Goal: Find specific page/section: Find specific page/section

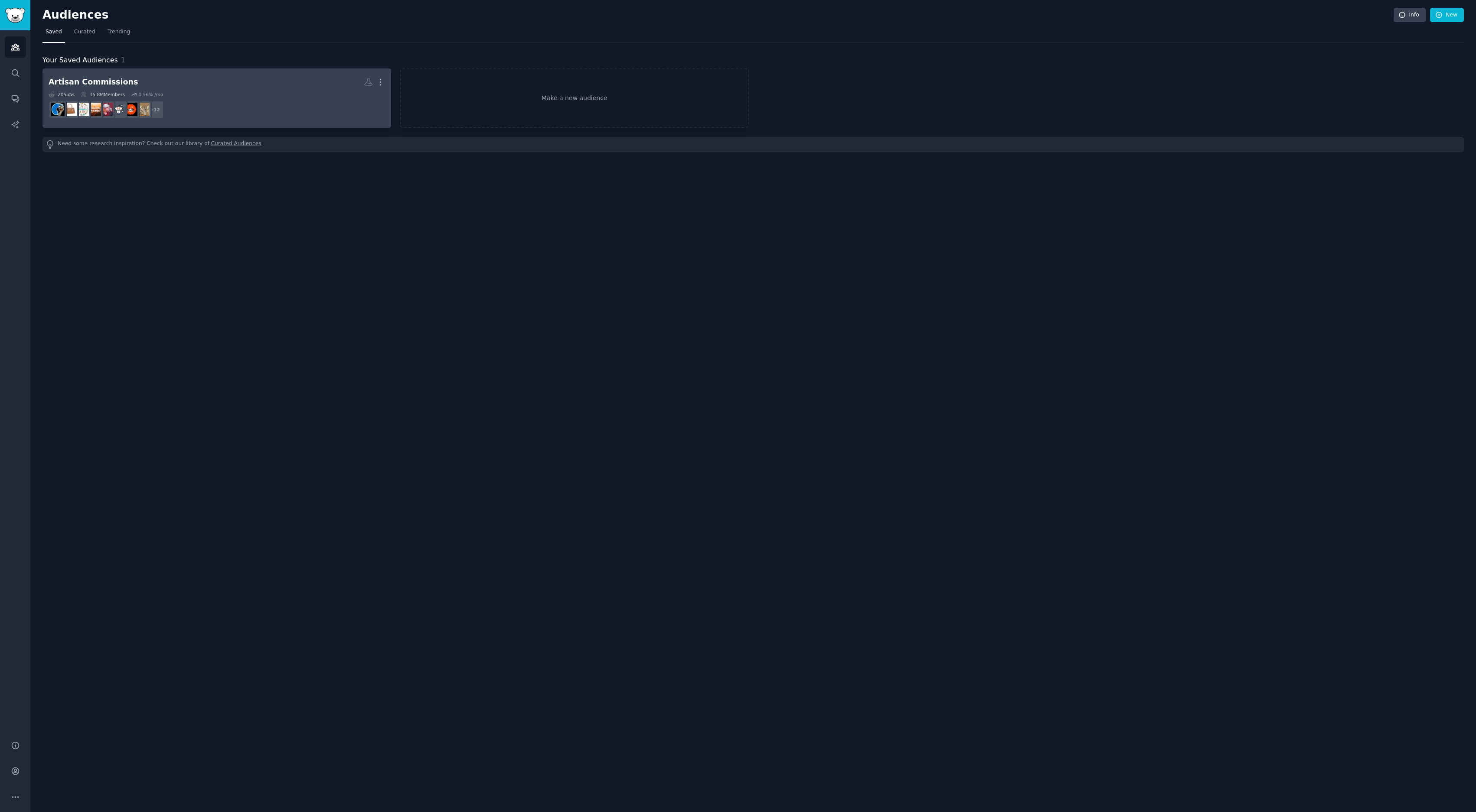
click at [215, 84] on h2 "Artisan Commissions More" at bounding box center [217, 82] width 336 height 15
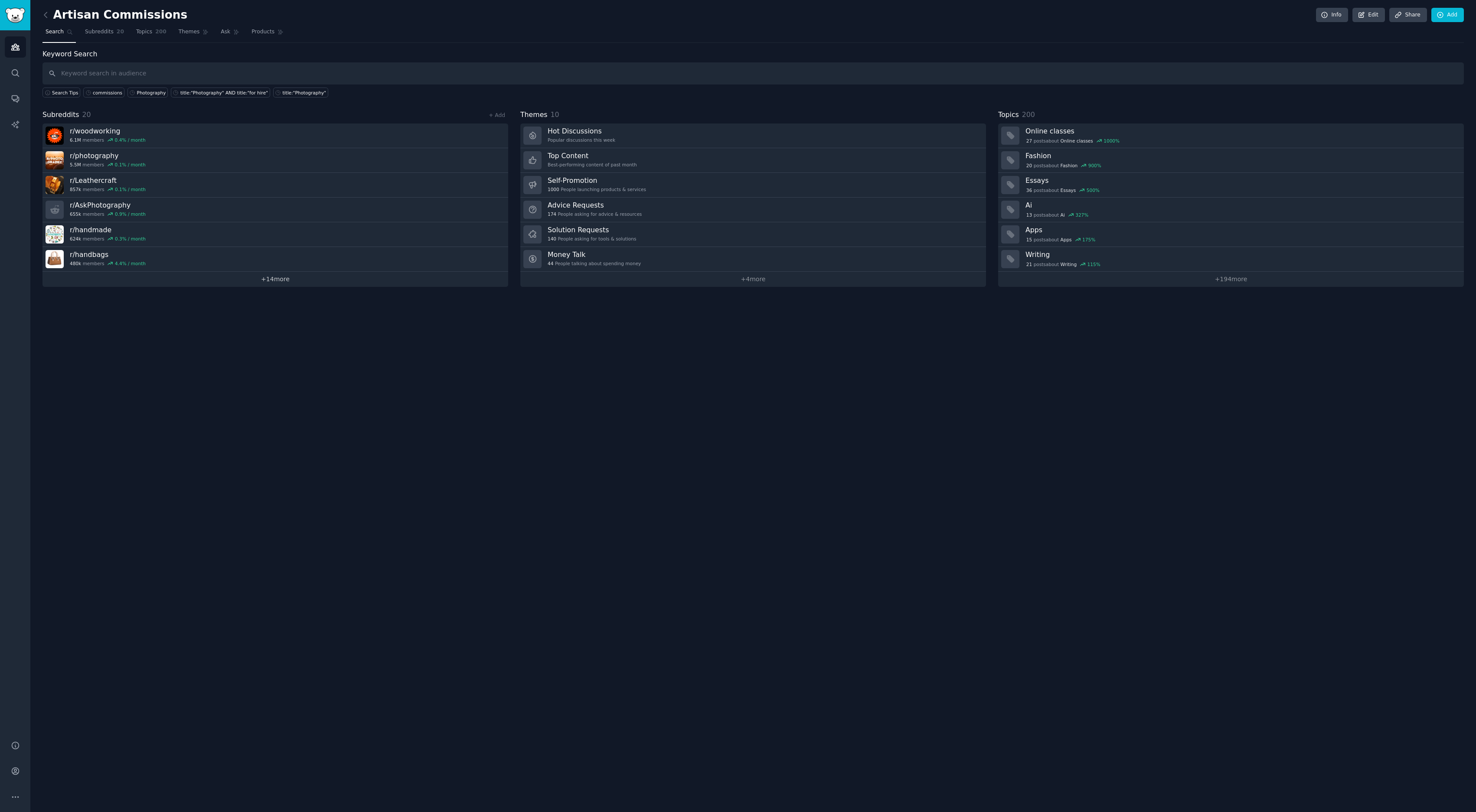
click at [261, 277] on link "+ 14 more" at bounding box center [275, 279] width 466 height 15
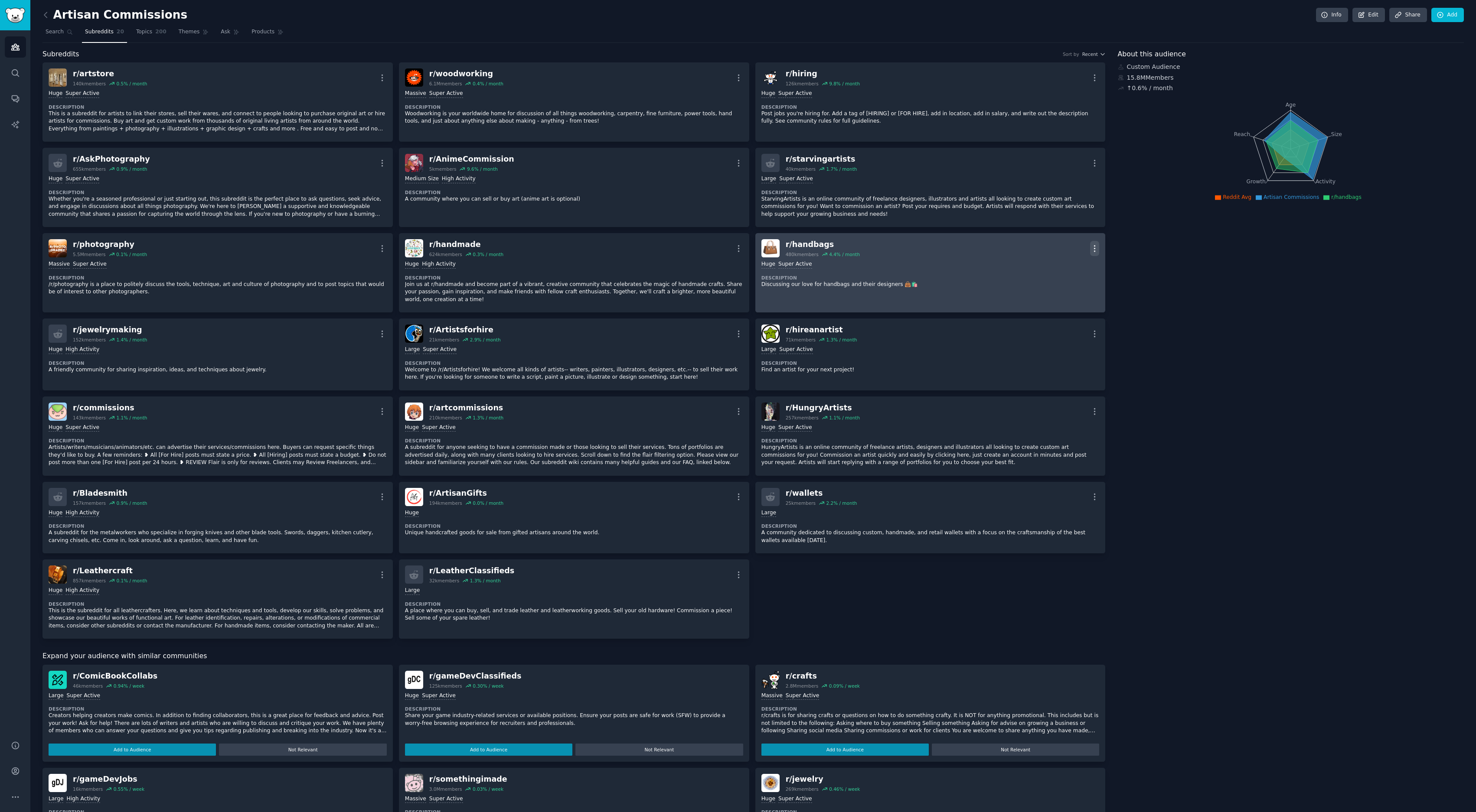
click at [1094, 245] on icon "button" at bounding box center [1094, 249] width 9 height 9
click at [1067, 283] on p "Delete" at bounding box center [1061, 282] width 20 height 9
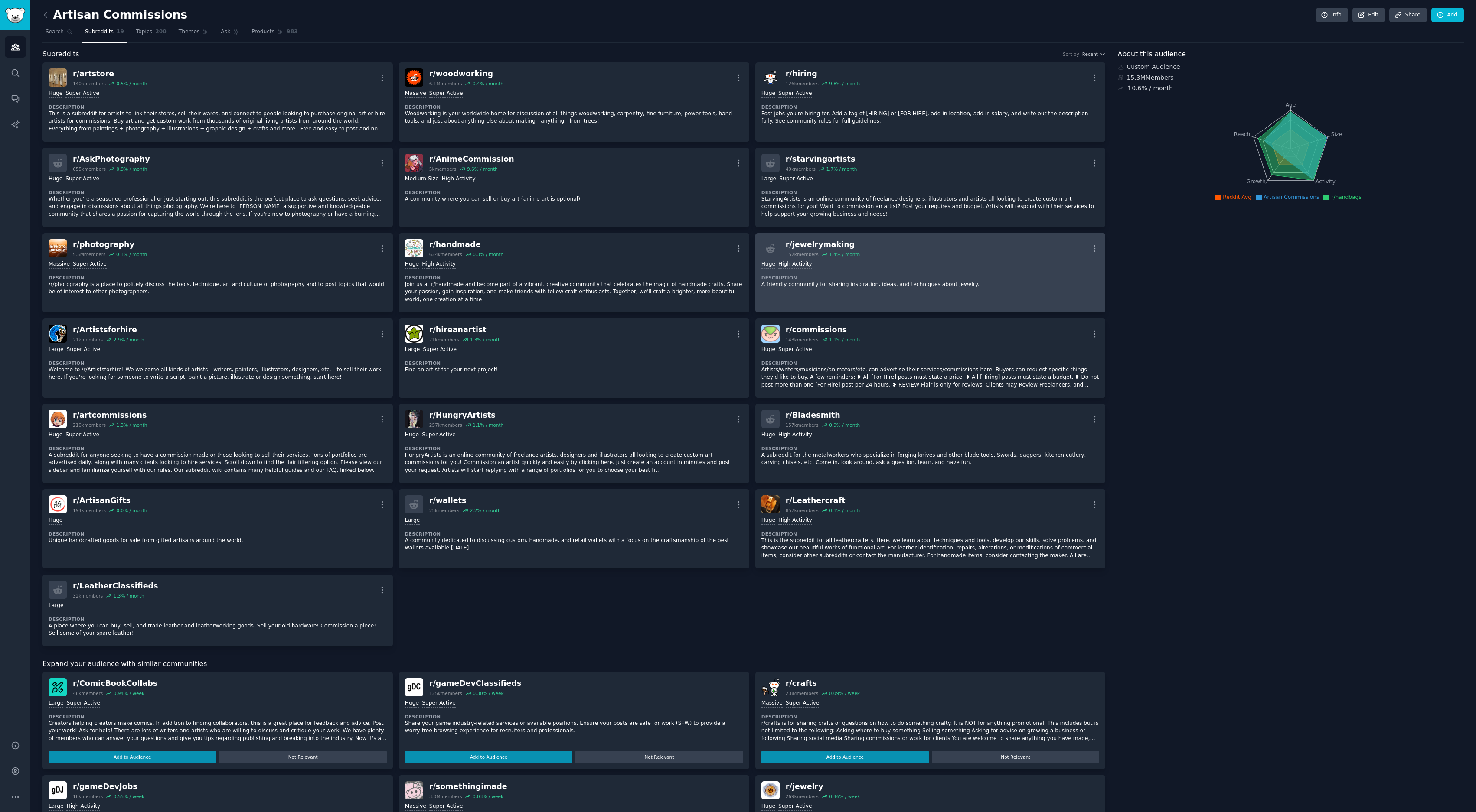
click at [940, 261] on div "Huge High Activity" at bounding box center [931, 265] width 338 height 8
